Goal: Find specific page/section: Find specific page/section

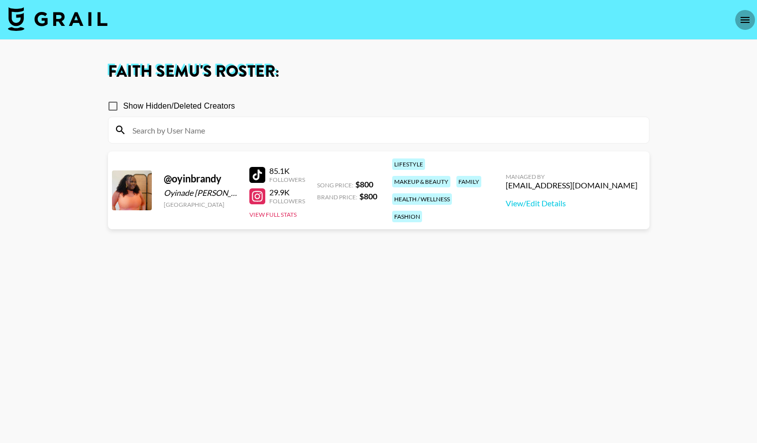
click at [749, 22] on icon "open drawer" at bounding box center [745, 20] width 9 height 6
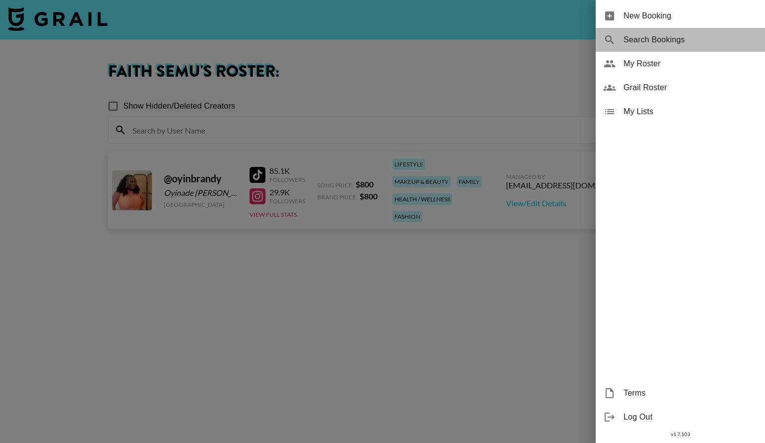
click at [643, 40] on span "Search Bookings" at bounding box center [689, 40] width 133 height 12
select select "id"
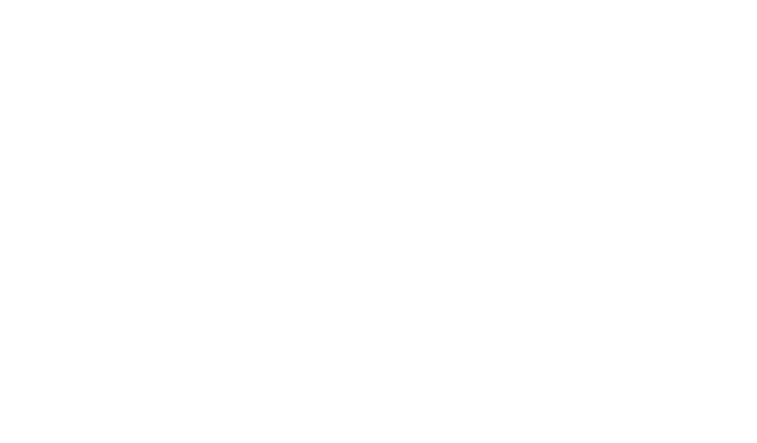
select select "id"
